Goal: Task Accomplishment & Management: Manage account settings

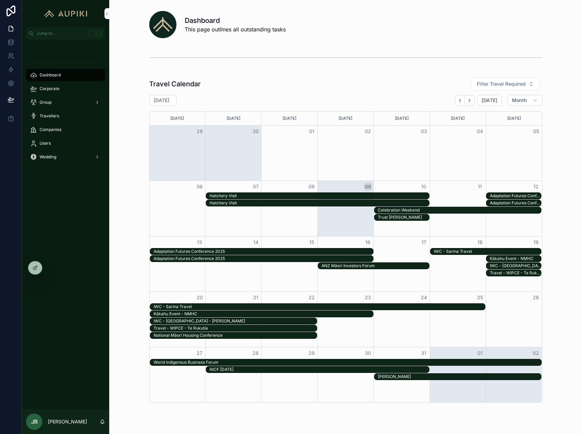
click at [46, 86] on span "Corporate" at bounding box center [50, 88] width 20 height 5
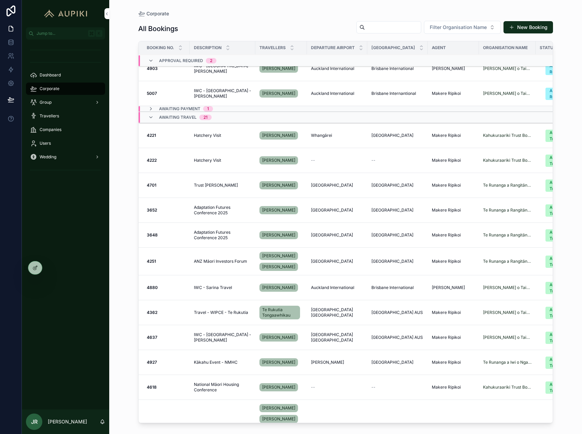
scroll to position [11, 0]
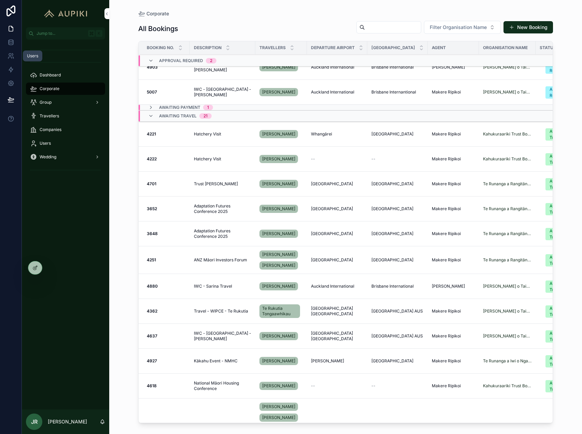
click at [9, 57] on icon at bounding box center [9, 58] width 3 height 2
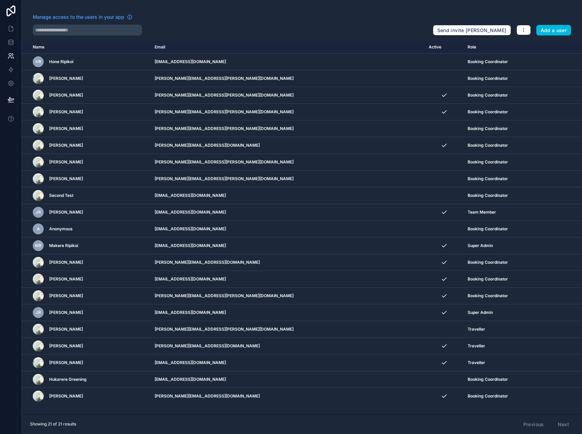
click at [562, 29] on button "Add a user" at bounding box center [553, 30] width 35 height 11
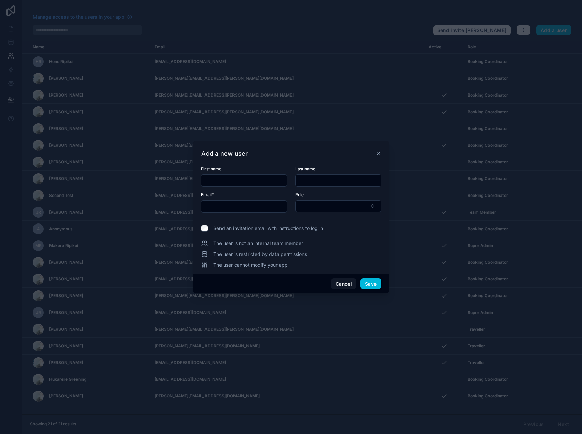
click at [244, 182] on input "text" at bounding box center [243, 181] width 85 height 10
type input "******"
type input "********"
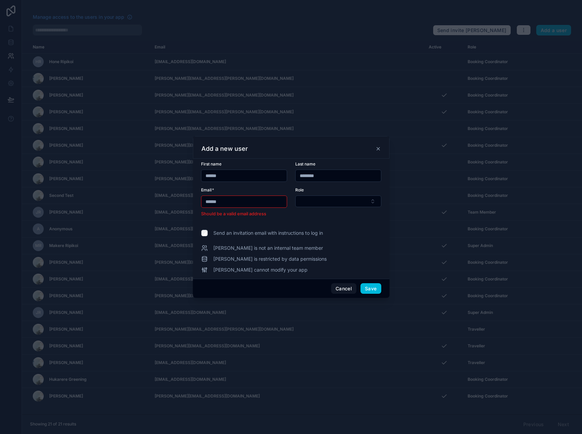
type input "**********"
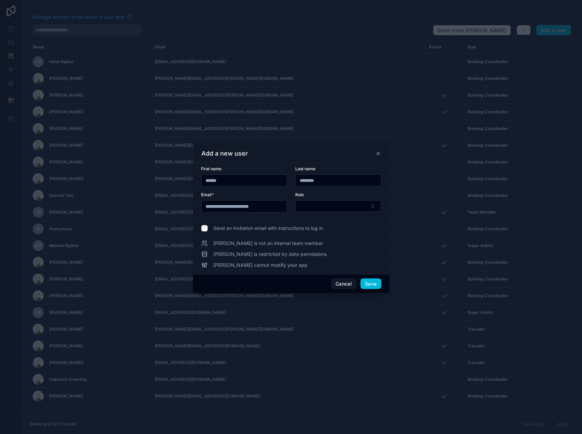
click at [295, 200] on button "Select Button" at bounding box center [338, 206] width 86 height 12
click at [325, 246] on span "Team Member" at bounding box center [310, 244] width 32 height 7
click at [373, 286] on button "Save" at bounding box center [371, 284] width 20 height 11
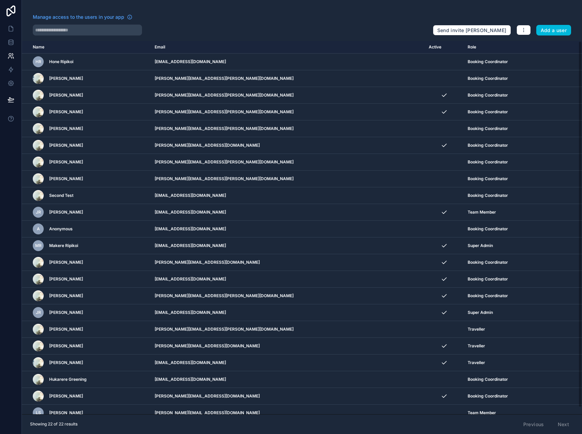
click at [0, 0] on icon "scrollable content" at bounding box center [0, 0] width 0 height 0
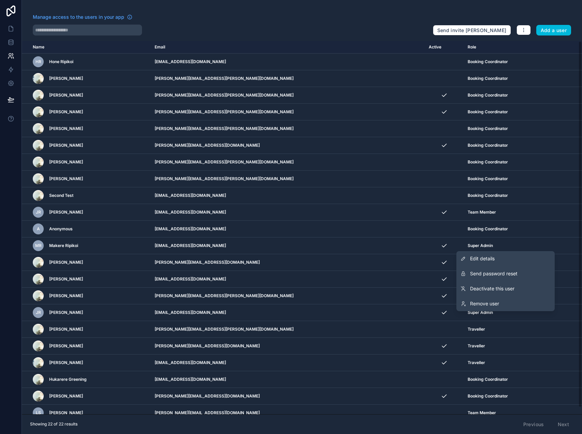
click at [510, 262] on link "Edit details" at bounding box center [506, 258] width 98 height 15
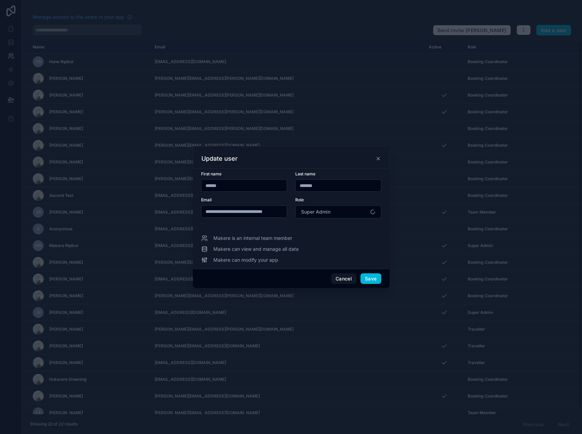
click at [351, 213] on button "Super Admin" at bounding box center [338, 212] width 86 height 13
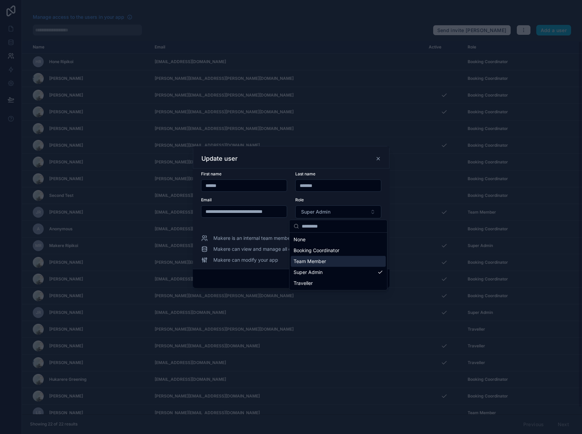
click at [335, 262] on div "Team Member" at bounding box center [338, 261] width 95 height 11
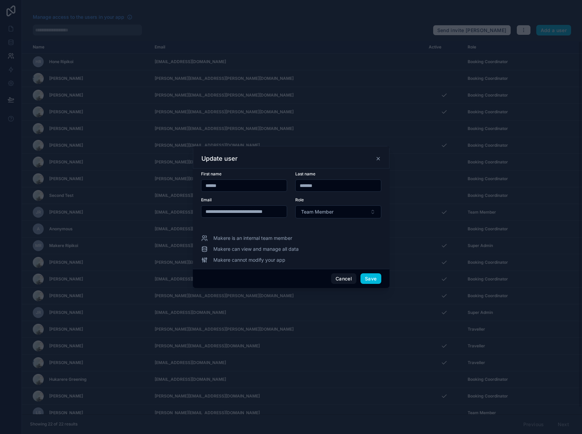
click at [375, 277] on button "Save" at bounding box center [371, 279] width 20 height 11
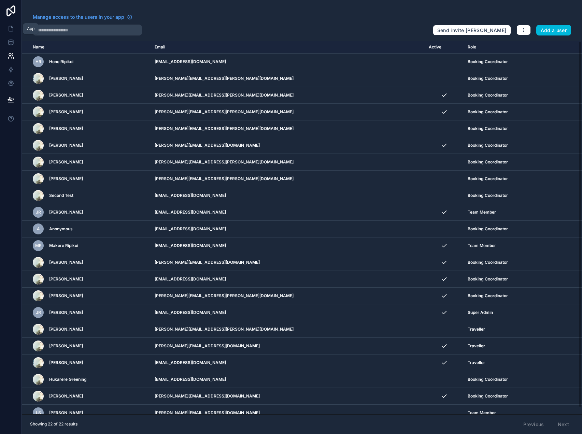
click at [9, 26] on icon at bounding box center [11, 28] width 4 height 5
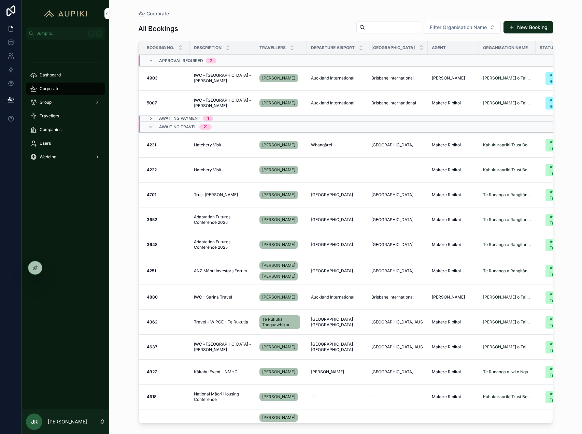
click at [0, 0] on span "Open Tramada" at bounding box center [0, 0] width 0 height 0
click at [12, 56] on icon at bounding box center [11, 56] width 7 height 7
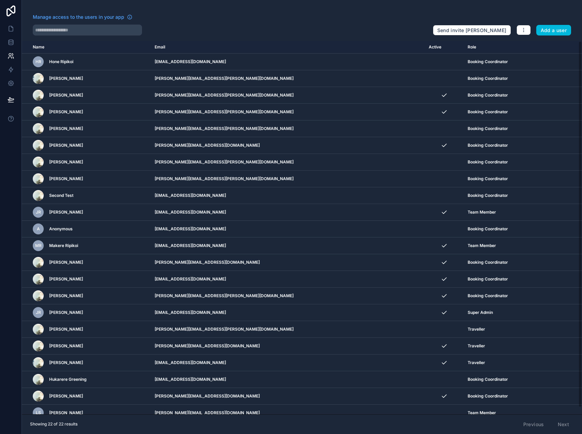
scroll to position [7, 0]
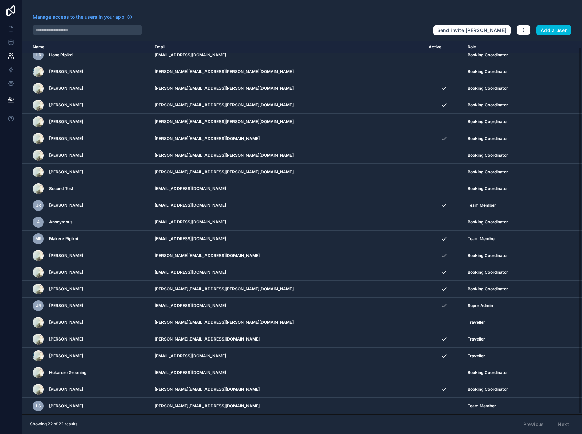
click at [0, 0] on icon "scrollable content" at bounding box center [0, 0] width 0 height 0
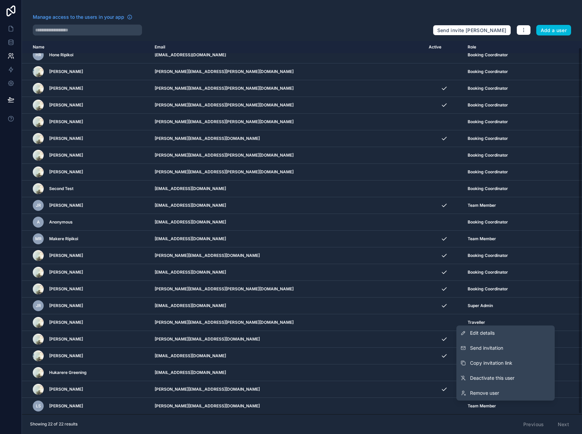
click at [520, 353] on button "Send invitation" at bounding box center [506, 348] width 98 height 15
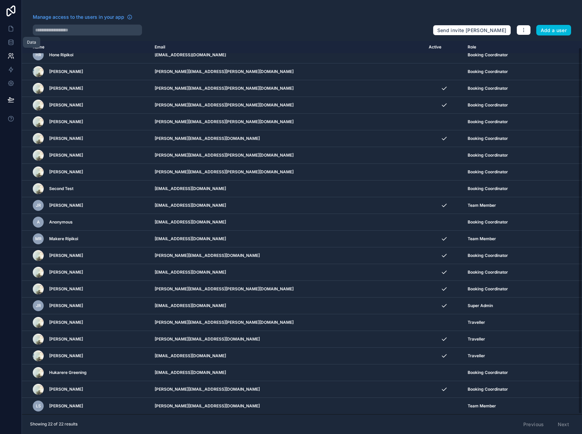
click at [9, 32] on link at bounding box center [11, 29] width 22 height 14
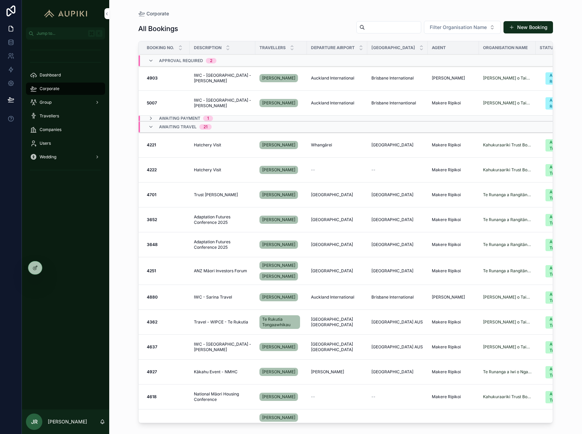
click at [64, 72] on div "Dashboard" at bounding box center [65, 75] width 71 height 11
